Goal: Task Accomplishment & Management: Manage account settings

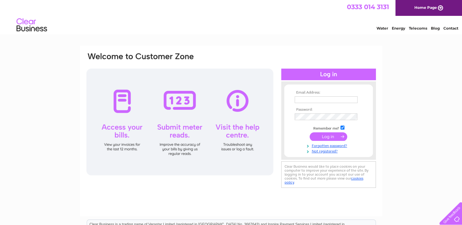
type input "[PERSON_NAME][EMAIL_ADDRESS][PERSON_NAME][DOMAIN_NAME]"
click at [325, 136] on input "submit" at bounding box center [328, 136] width 38 height 9
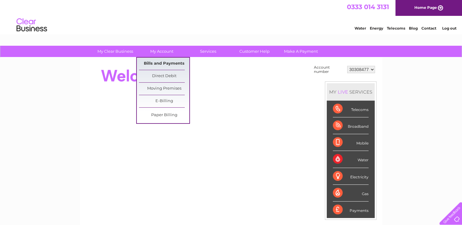
click at [161, 63] on link "Bills and Payments" at bounding box center [164, 64] width 50 height 12
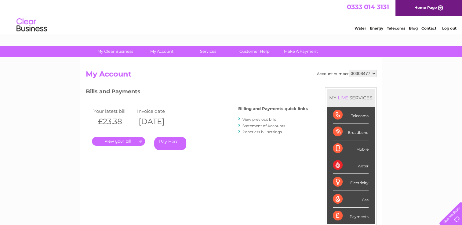
click at [128, 142] on link "." at bounding box center [118, 141] width 53 height 9
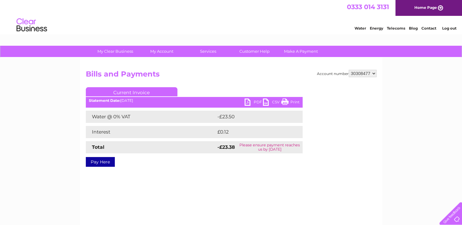
click at [254, 101] on link "PDF" at bounding box center [253, 103] width 18 height 9
